Goal: Task Accomplishment & Management: Manage account settings

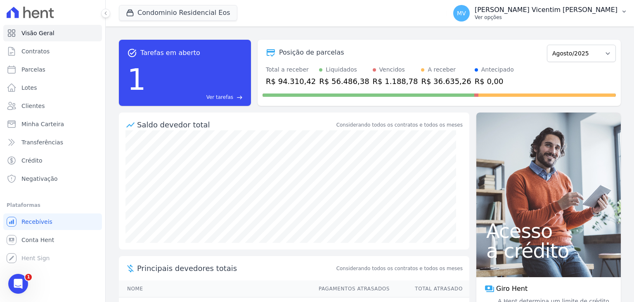
click at [596, 12] on p "[PERSON_NAME]" at bounding box center [546, 10] width 143 height 8
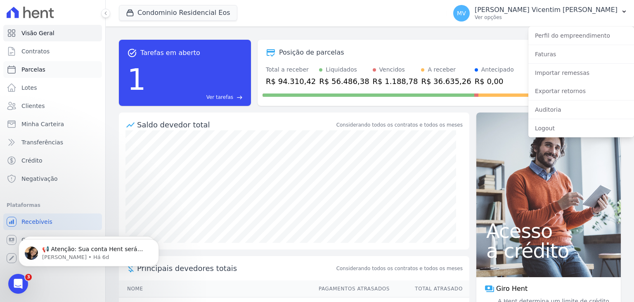
click at [36, 71] on span "Parcelas" at bounding box center [33, 69] width 24 height 8
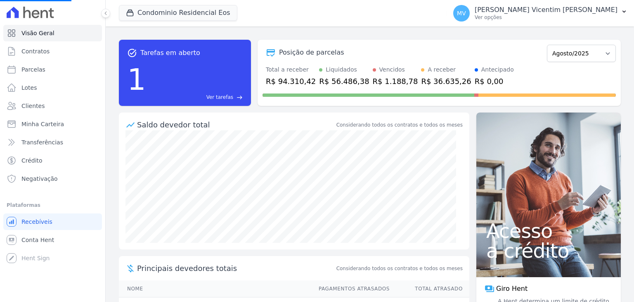
select select
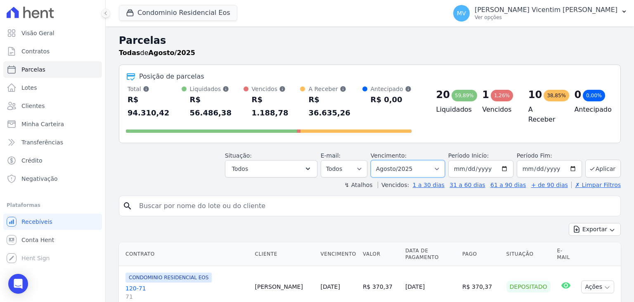
click at [433, 160] on select "Filtrar por período ──────── Todos os meses Janeiro/2025 Fevereiro/2025 Março/2…" at bounding box center [408, 168] width 74 height 17
click at [378, 160] on select "Filtrar por período ──────── Todos os meses Janeiro/2025 Fevereiro/2025 Março/2…" at bounding box center [408, 168] width 74 height 17
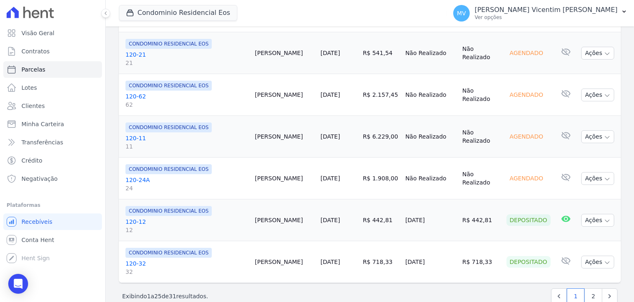
scroll to position [1043, 0]
click at [587, 287] on link "2" at bounding box center [594, 295] width 18 height 16
select select
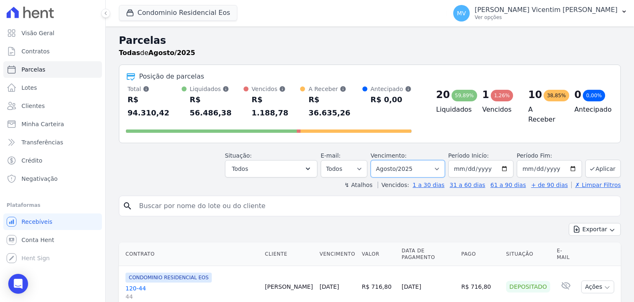
click at [437, 160] on select "Filtrar por período ──────── Todos os meses Janeiro/2025 Fevereiro/2025 Março/2…" at bounding box center [408, 168] width 74 height 17
select select "07/2025"
click at [378, 160] on select "Filtrar por período ──────── Todos os meses Janeiro/2025 Fevereiro/2025 Março/2…" at bounding box center [408, 168] width 74 height 17
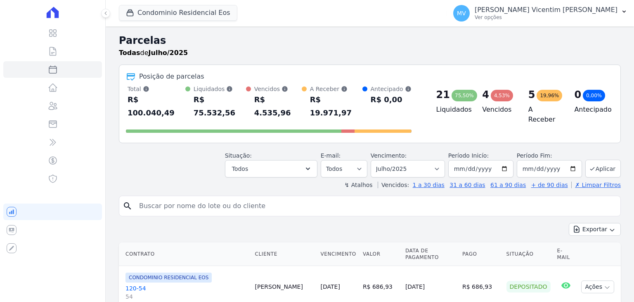
select select
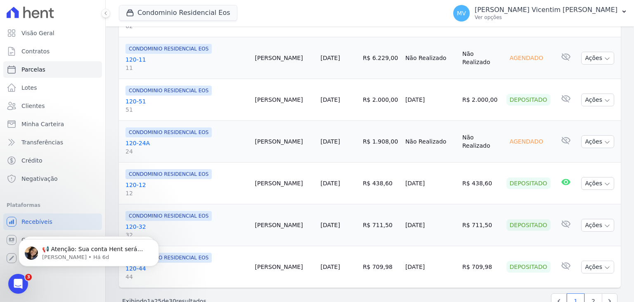
scroll to position [1043, 0]
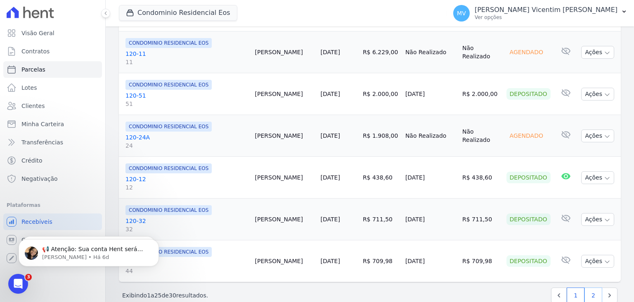
click at [586, 287] on link "2" at bounding box center [594, 295] width 18 height 16
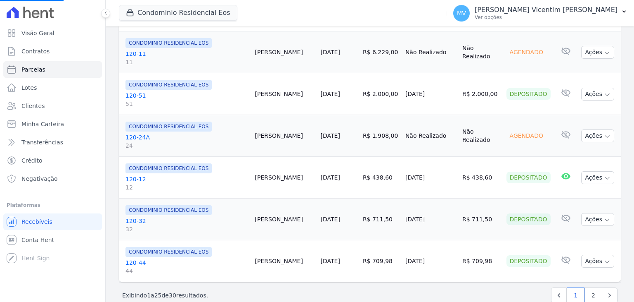
select select
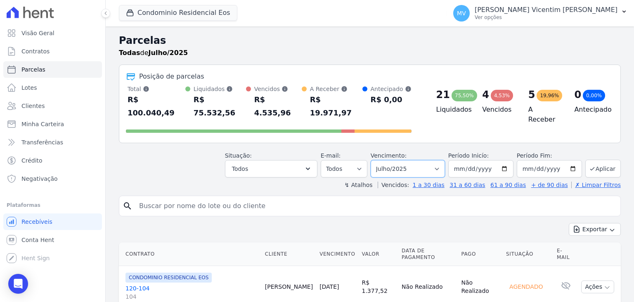
click at [414, 160] on select "Filtrar por período ──────── Todos os meses Janeiro/2025 Fevereiro/2025 Março/2…" at bounding box center [408, 168] width 74 height 17
click at [350, 48] on div "Todas de Julho/2025" at bounding box center [370, 53] width 502 height 10
click at [420, 160] on select "Filtrar por período ──────── Todos os meses Janeiro/2025 Fevereiro/2025 Março/2…" at bounding box center [408, 168] width 74 height 17
select select "08/2025"
click at [378, 160] on select "Filtrar por período ──────── Todos os meses Janeiro/2025 Fevereiro/2025 Março/2…" at bounding box center [408, 168] width 74 height 17
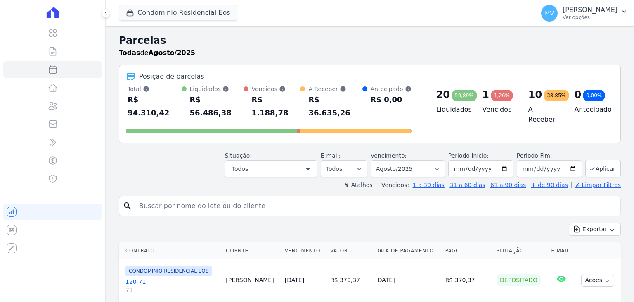
select select
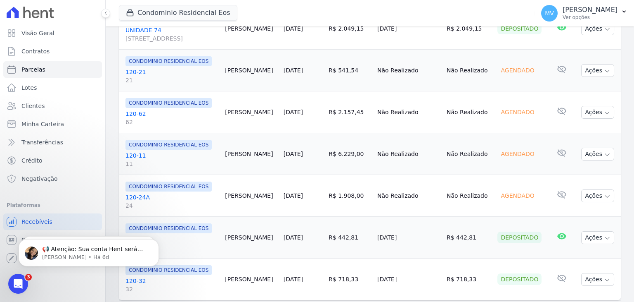
scroll to position [1043, 0]
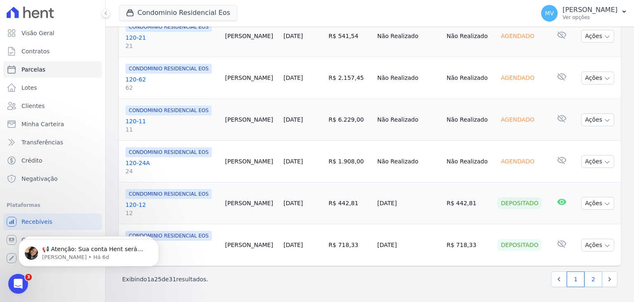
click at [593, 283] on link "2" at bounding box center [594, 279] width 18 height 16
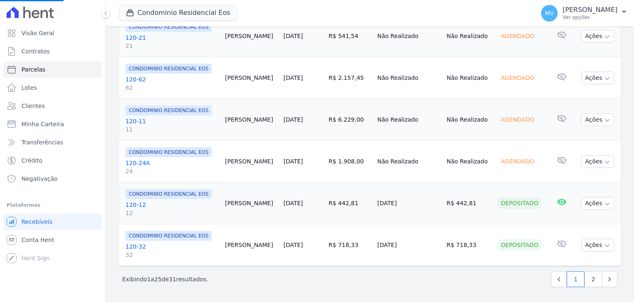
select select
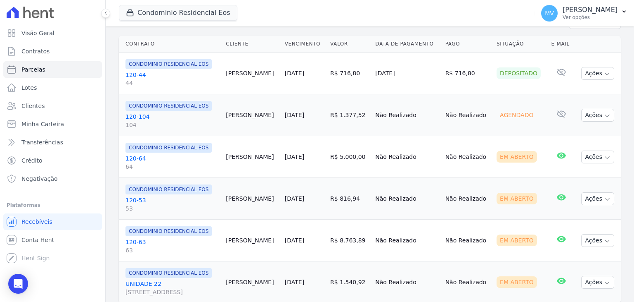
scroll to position [244, 0]
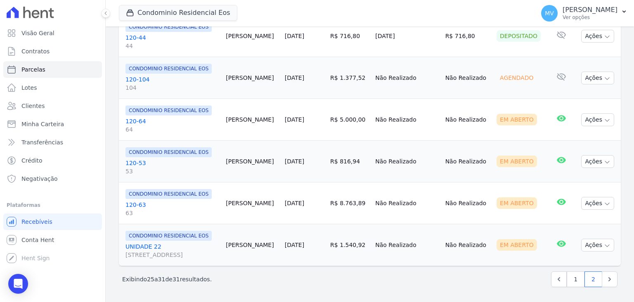
click at [149, 242] on link "UNIDADE 22 [STREET_ADDRESS]" at bounding box center [173, 250] width 94 height 17
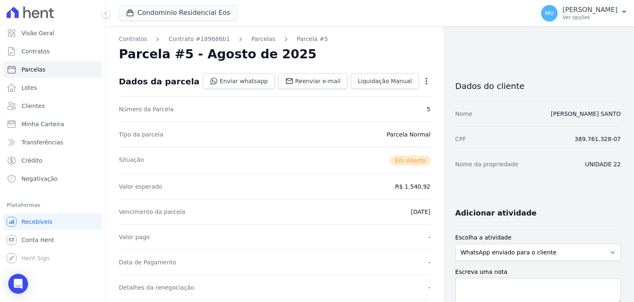
click at [423, 78] on icon "button" at bounding box center [427, 81] width 8 height 8
click at [390, 104] on link "Cancelar Cobrança" at bounding box center [391, 107] width 73 height 15
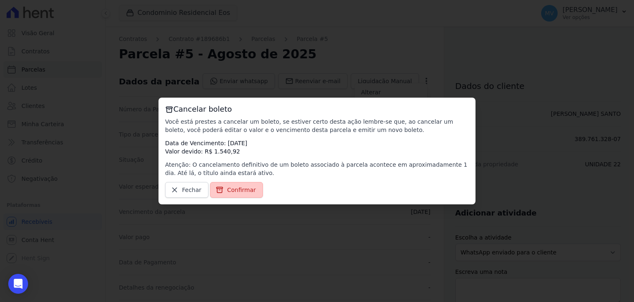
click at [242, 190] on span "Confirmar" at bounding box center [241, 189] width 29 height 8
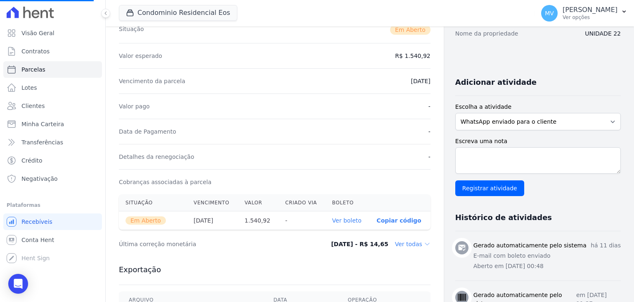
scroll to position [207, 0]
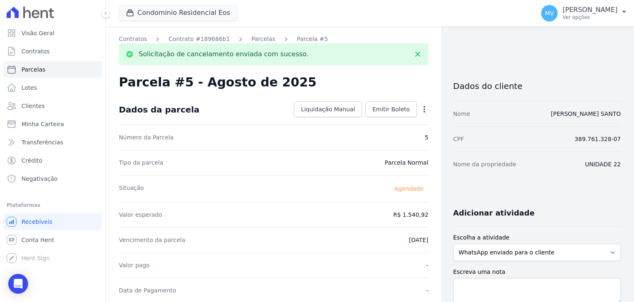
click at [424, 109] on icon "button" at bounding box center [425, 109] width 2 height 7
click at [406, 88] on div "Parcela #5 - Agosto de 2025" at bounding box center [274, 82] width 310 height 15
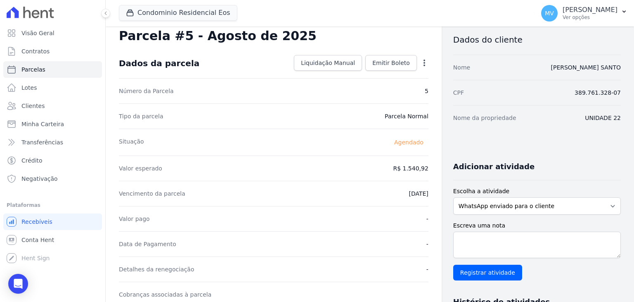
scroll to position [0, 0]
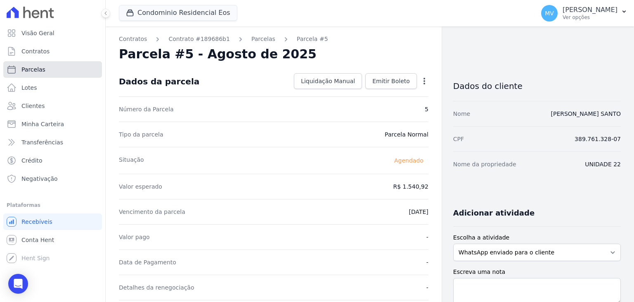
click at [47, 66] on link "Parcelas" at bounding box center [52, 69] width 99 height 17
select select
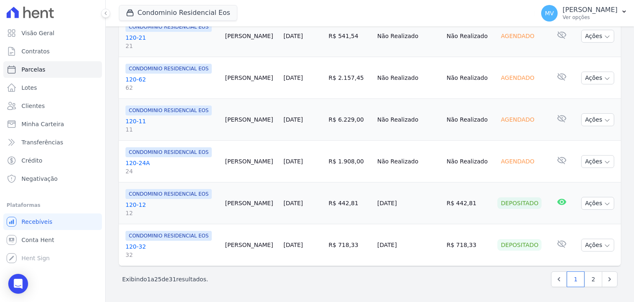
scroll to position [1043, 0]
click at [591, 285] on link "2" at bounding box center [594, 279] width 18 height 16
select select
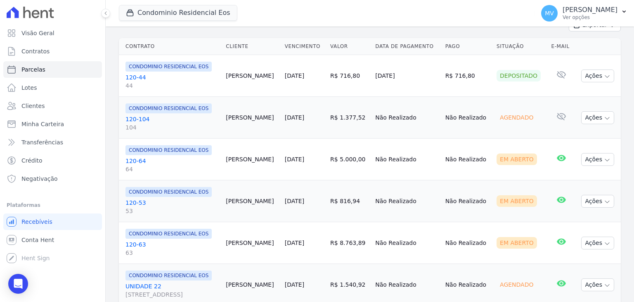
scroll to position [244, 0]
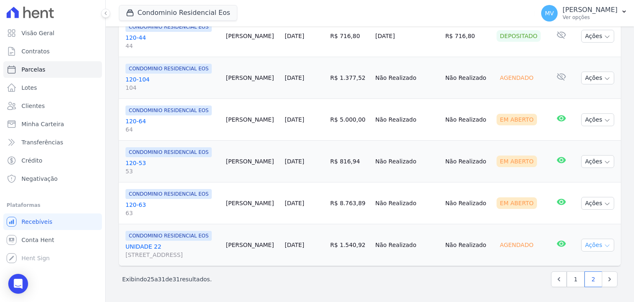
click at [600, 245] on button "Ações" at bounding box center [598, 244] width 33 height 13
click at [587, 226] on td "Ações Ver boleto [GEOGRAPHIC_DATA] Enviar whatsapp Registrar envio de WhatsApp …" at bounding box center [598, 244] width 46 height 42
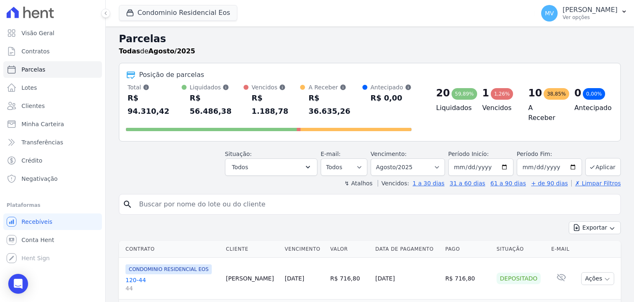
scroll to position [0, 0]
